Goal: Task Accomplishment & Management: Use online tool/utility

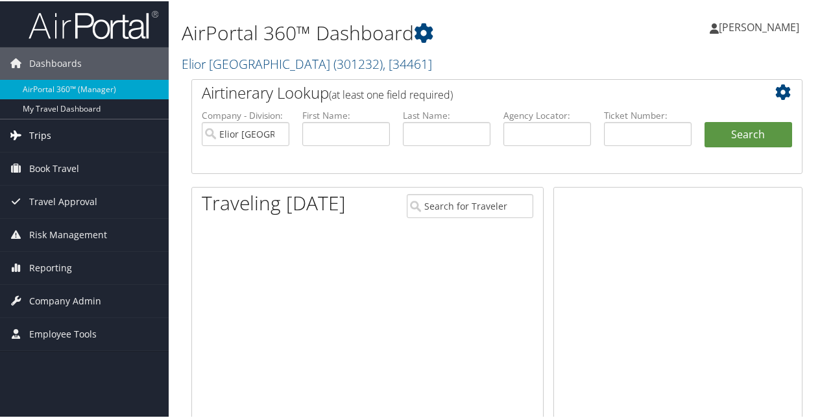
click at [22, 143] on link "Trips" at bounding box center [84, 134] width 169 height 32
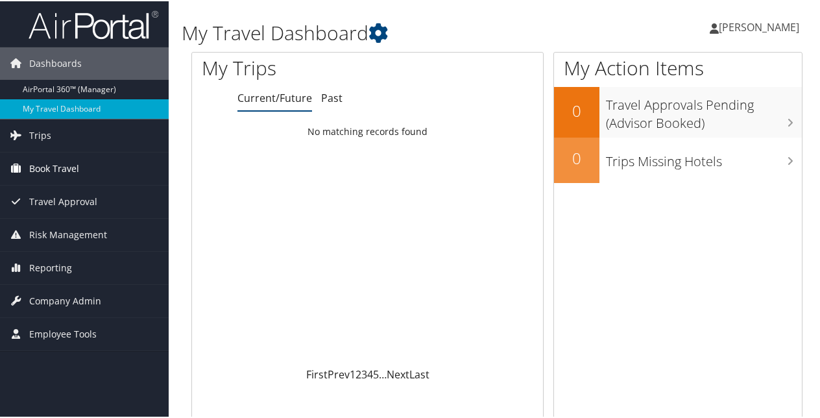
click at [13, 162] on icon at bounding box center [15, 166] width 19 height 19
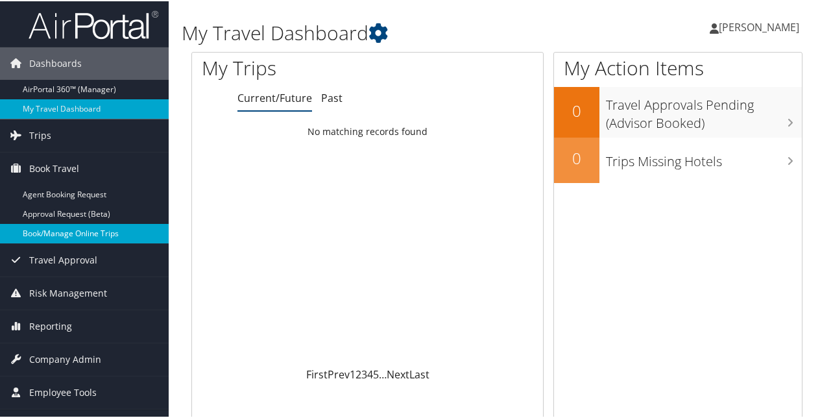
click at [51, 235] on link "Book/Manage Online Trips" at bounding box center [84, 232] width 169 height 19
